Goal: Ask a question

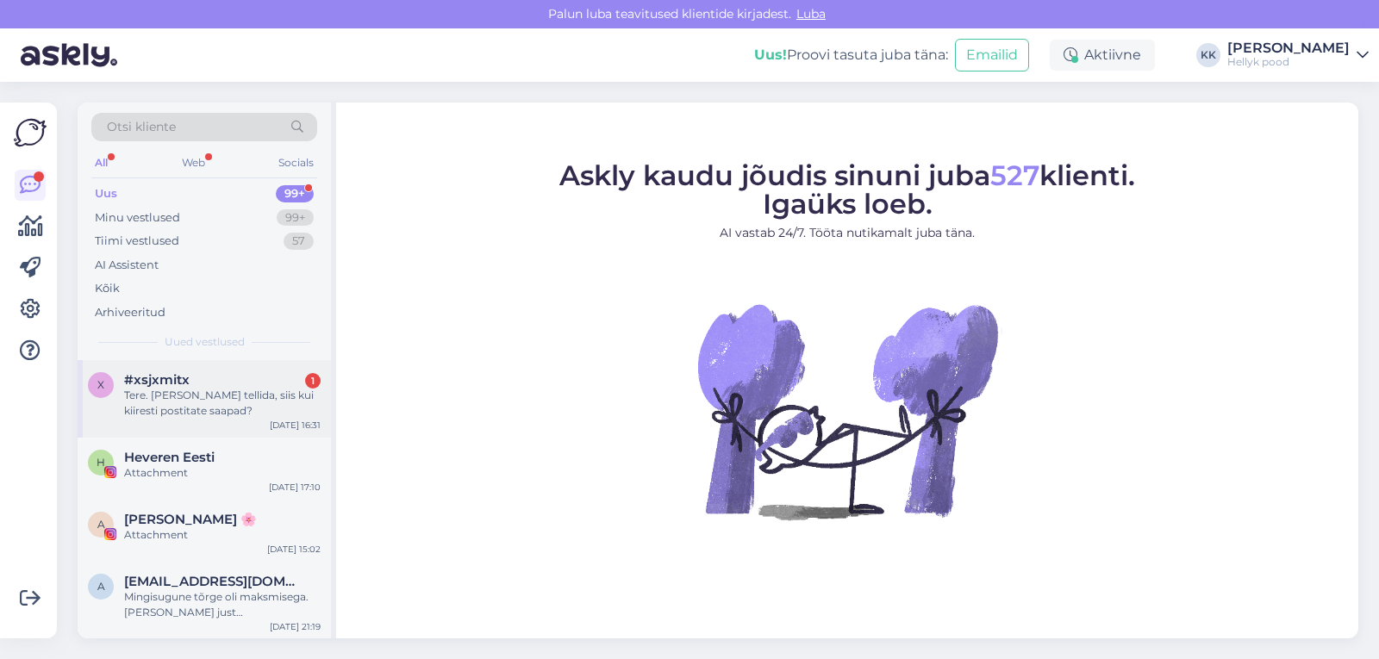
click at [205, 390] on div "Tere. Kui täna tellida, siis kui kiiresti postitate saapad?" at bounding box center [222, 403] width 197 height 31
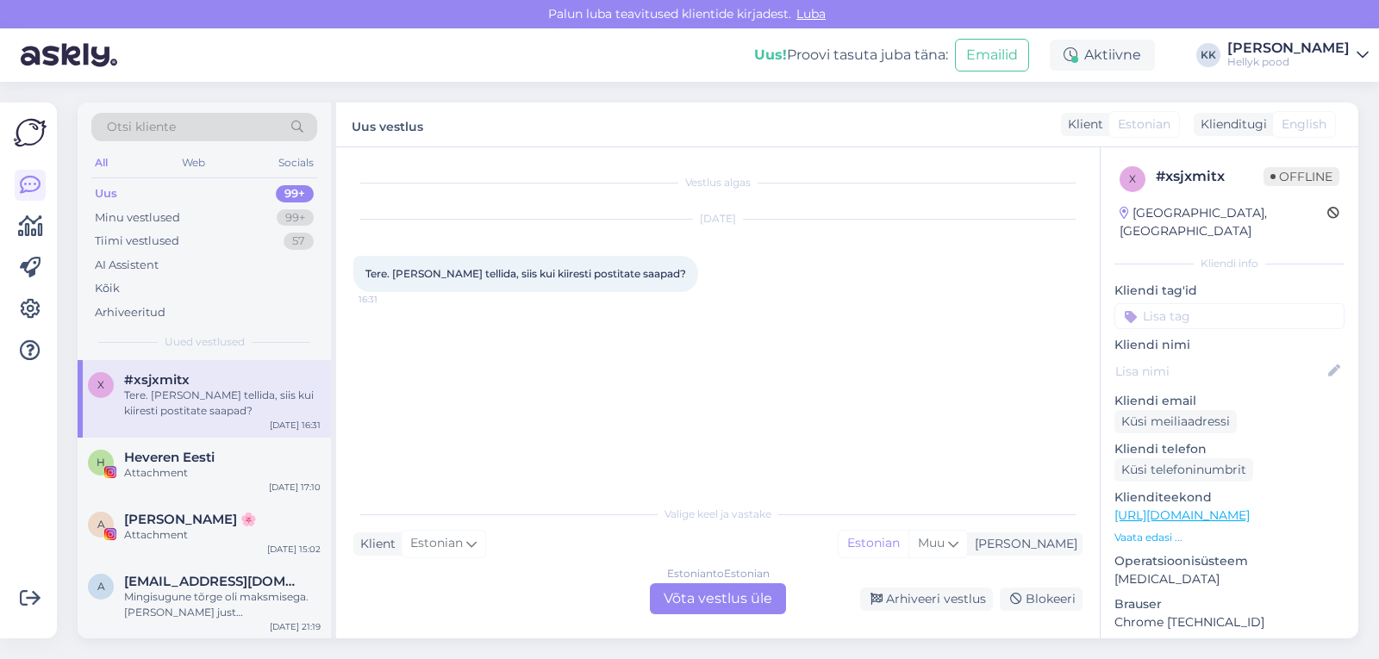
click at [713, 593] on div "Estonian to Estonian Võta vestlus üle" at bounding box center [718, 599] width 136 height 31
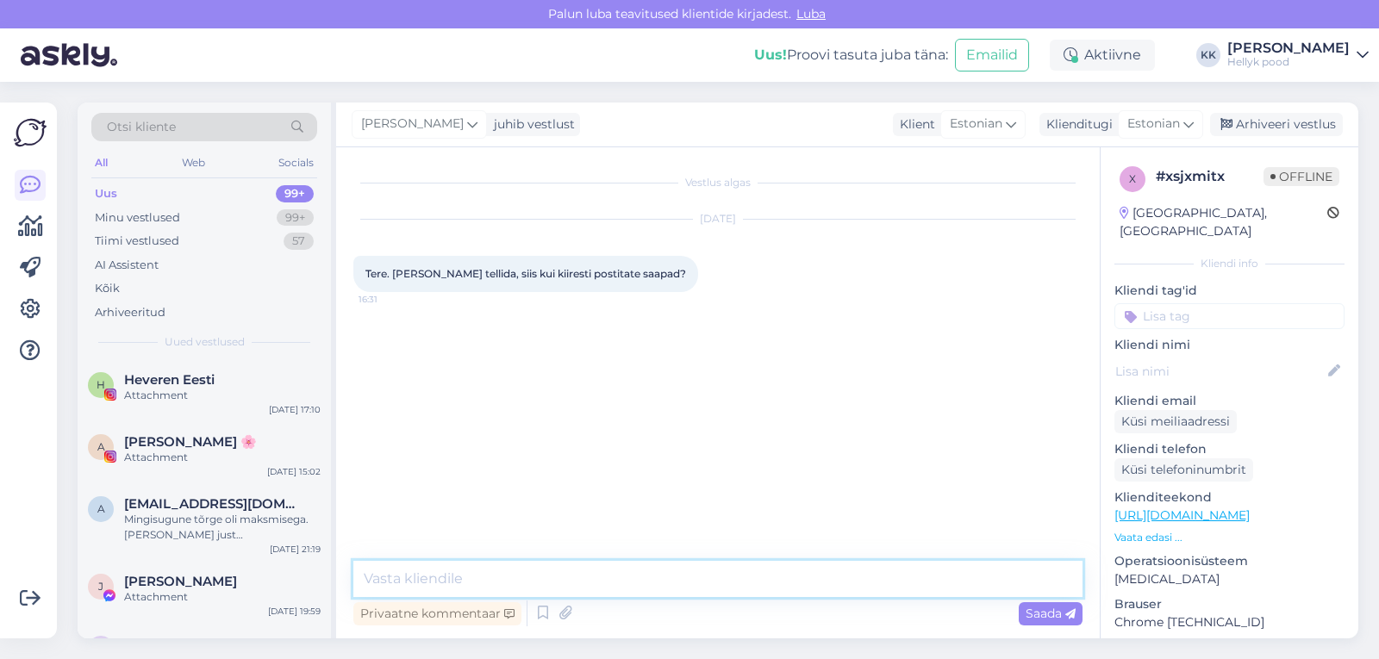
click at [508, 586] on textarea at bounding box center [717, 579] width 729 height 36
type textarea "Tere! Täna tellides läheks pakk homme teele."
click at [1044, 614] on span "Saada" at bounding box center [1051, 614] width 50 height 16
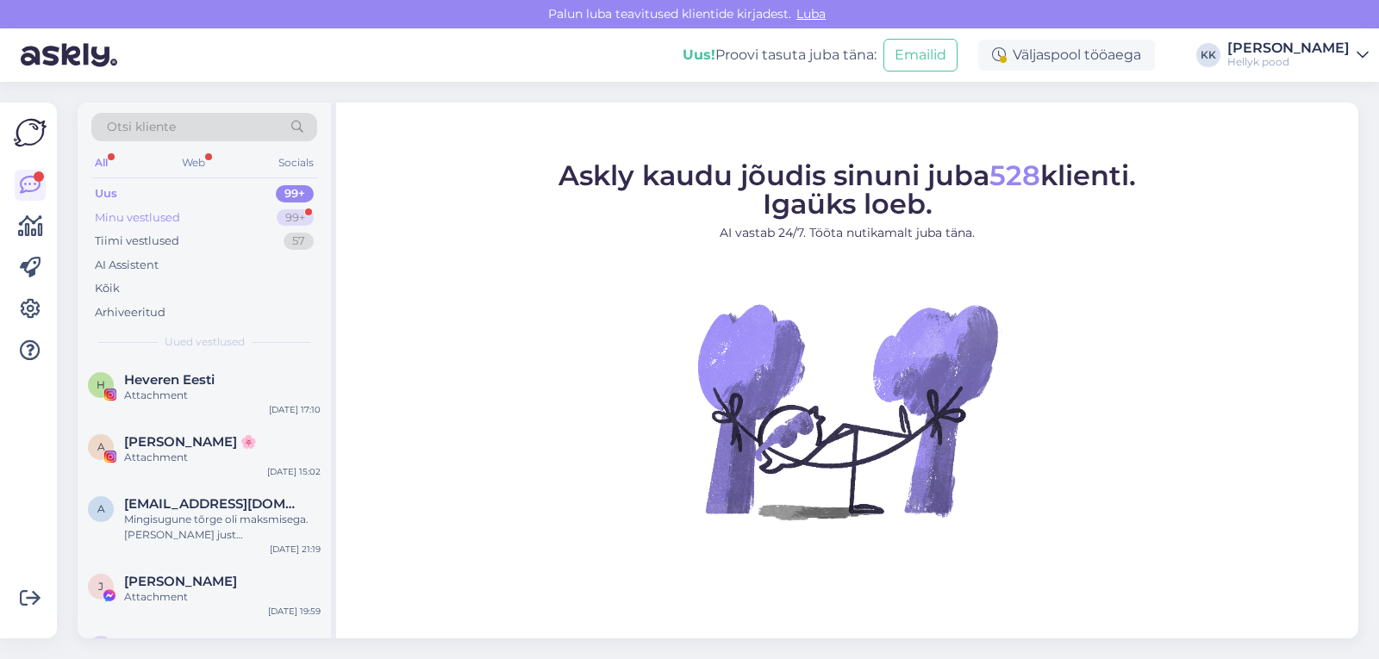
click at [134, 209] on div "Minu vestlused" at bounding box center [137, 217] width 85 height 17
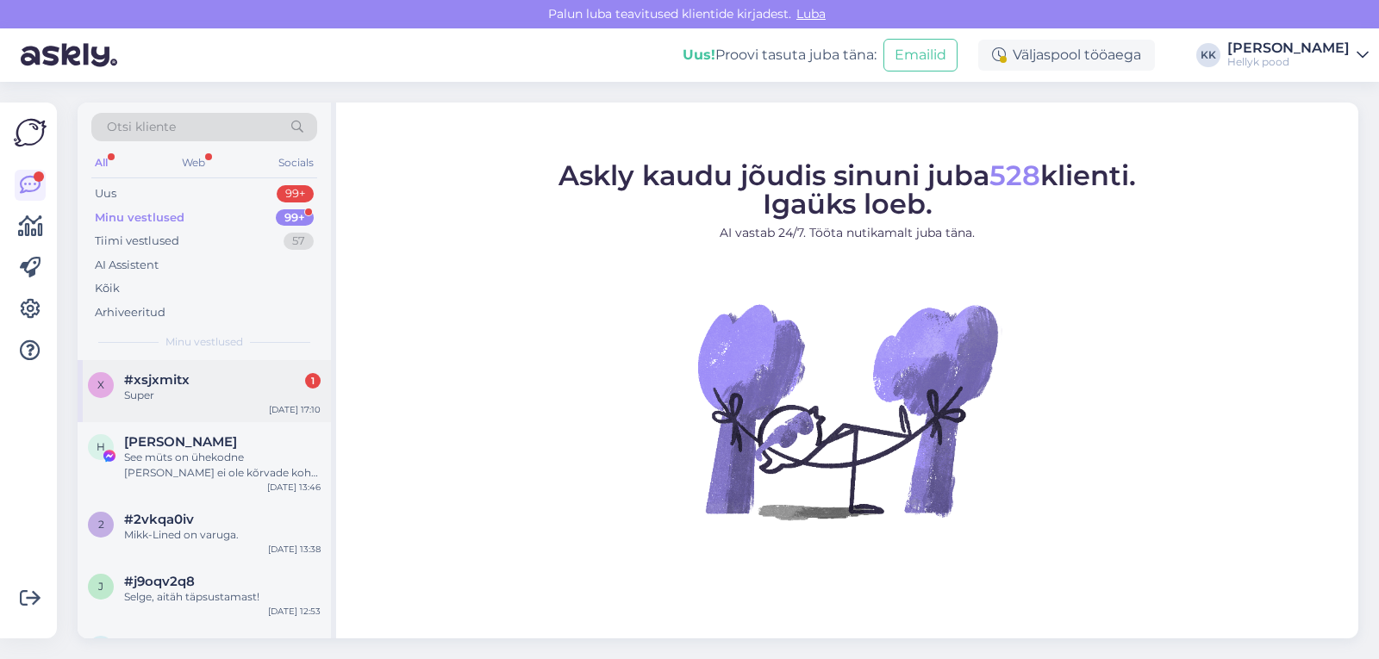
click at [188, 381] on span "#xsjxmitx" at bounding box center [157, 380] width 66 height 16
